Goal: Information Seeking & Learning: Learn about a topic

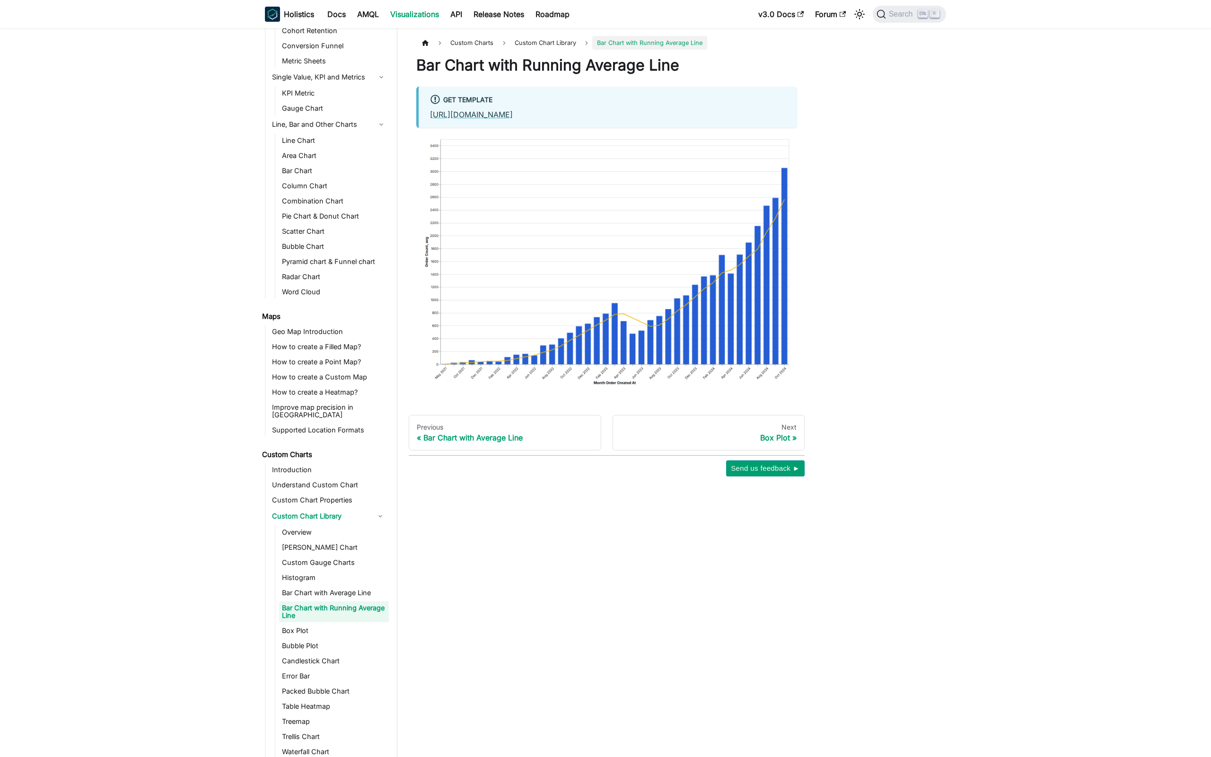
scroll to position [119, 0]
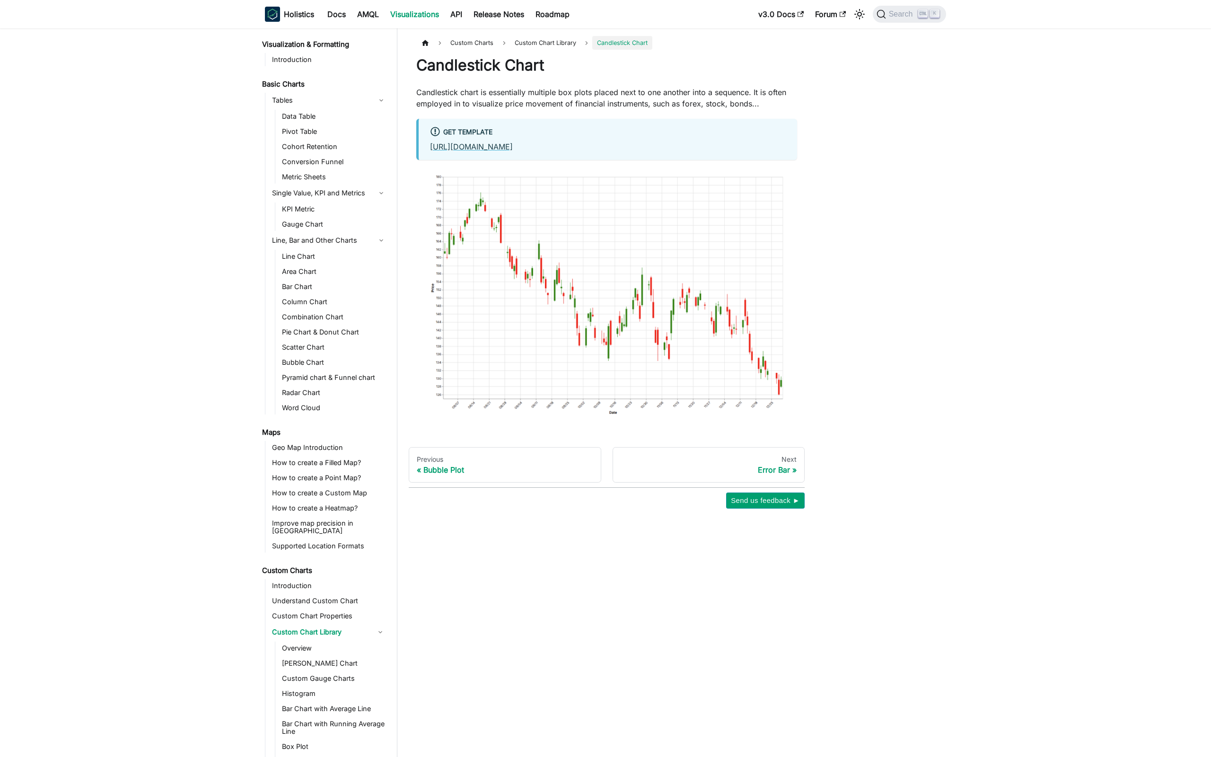
scroll to position [165, 0]
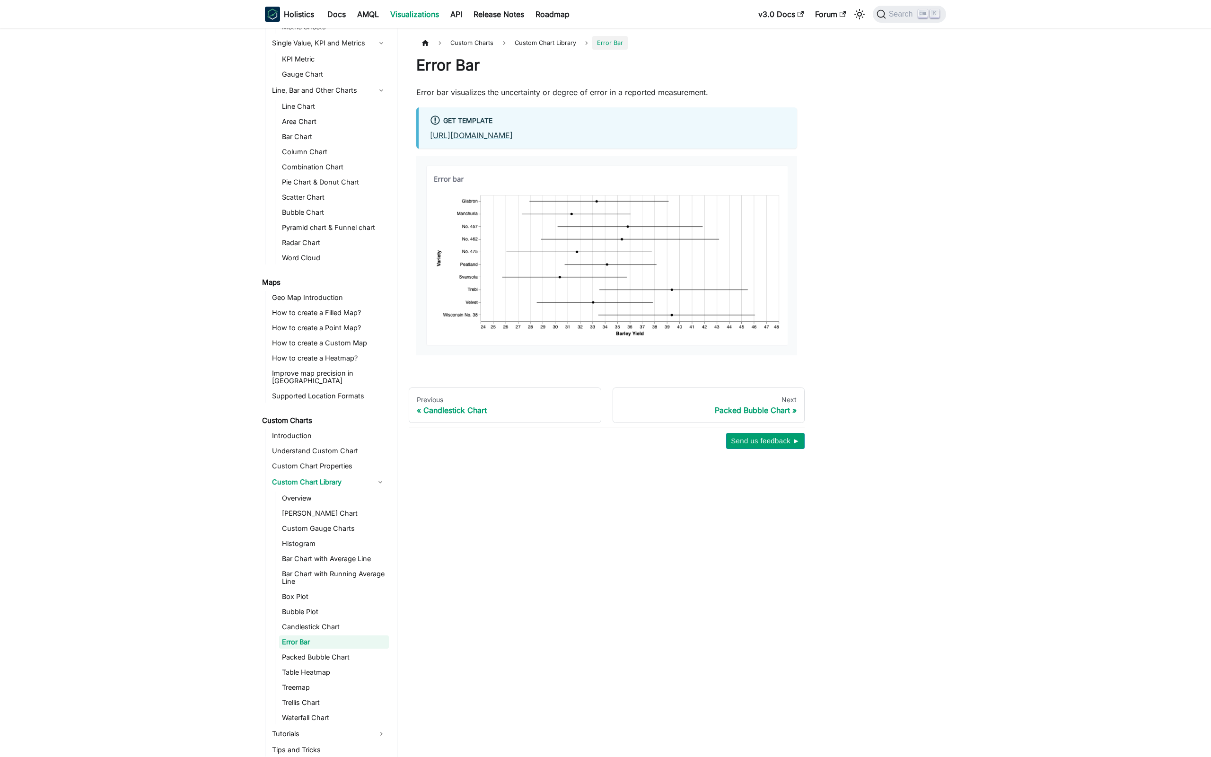
scroll to position [180, 0]
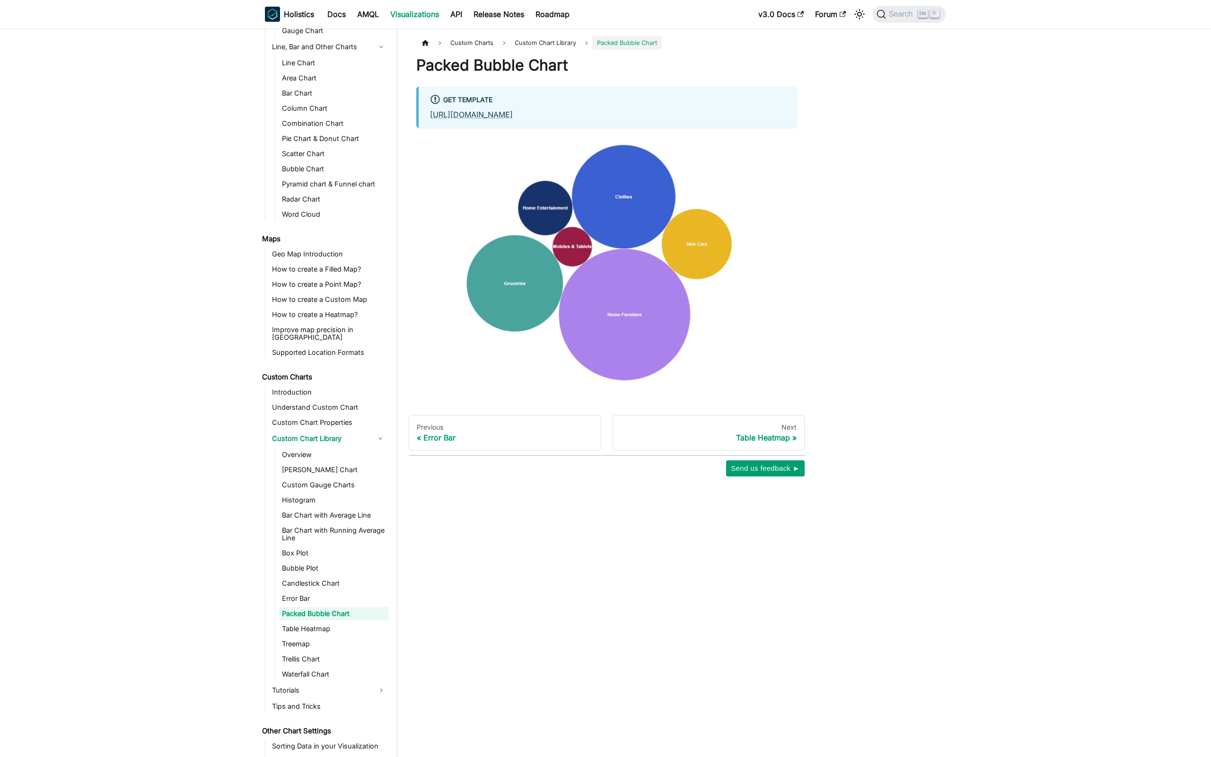
scroll to position [195, 0]
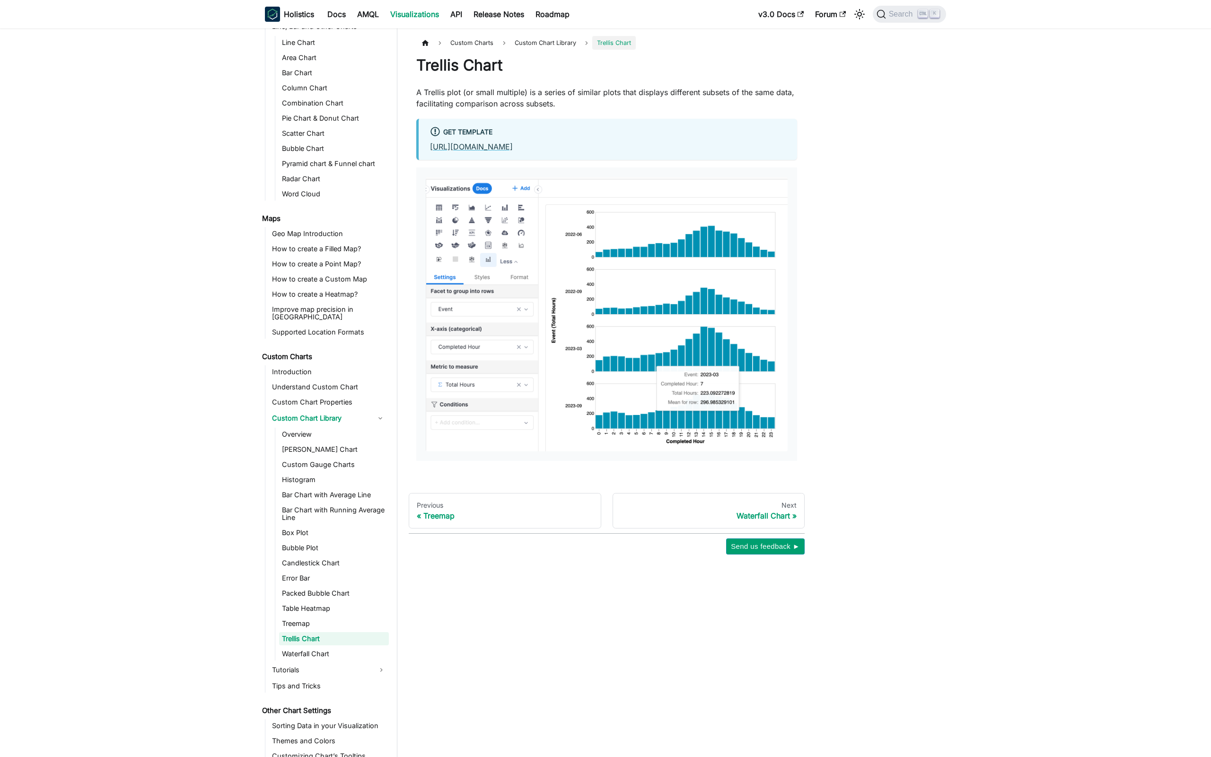
scroll to position [216, 0]
